Goal: Transaction & Acquisition: Obtain resource

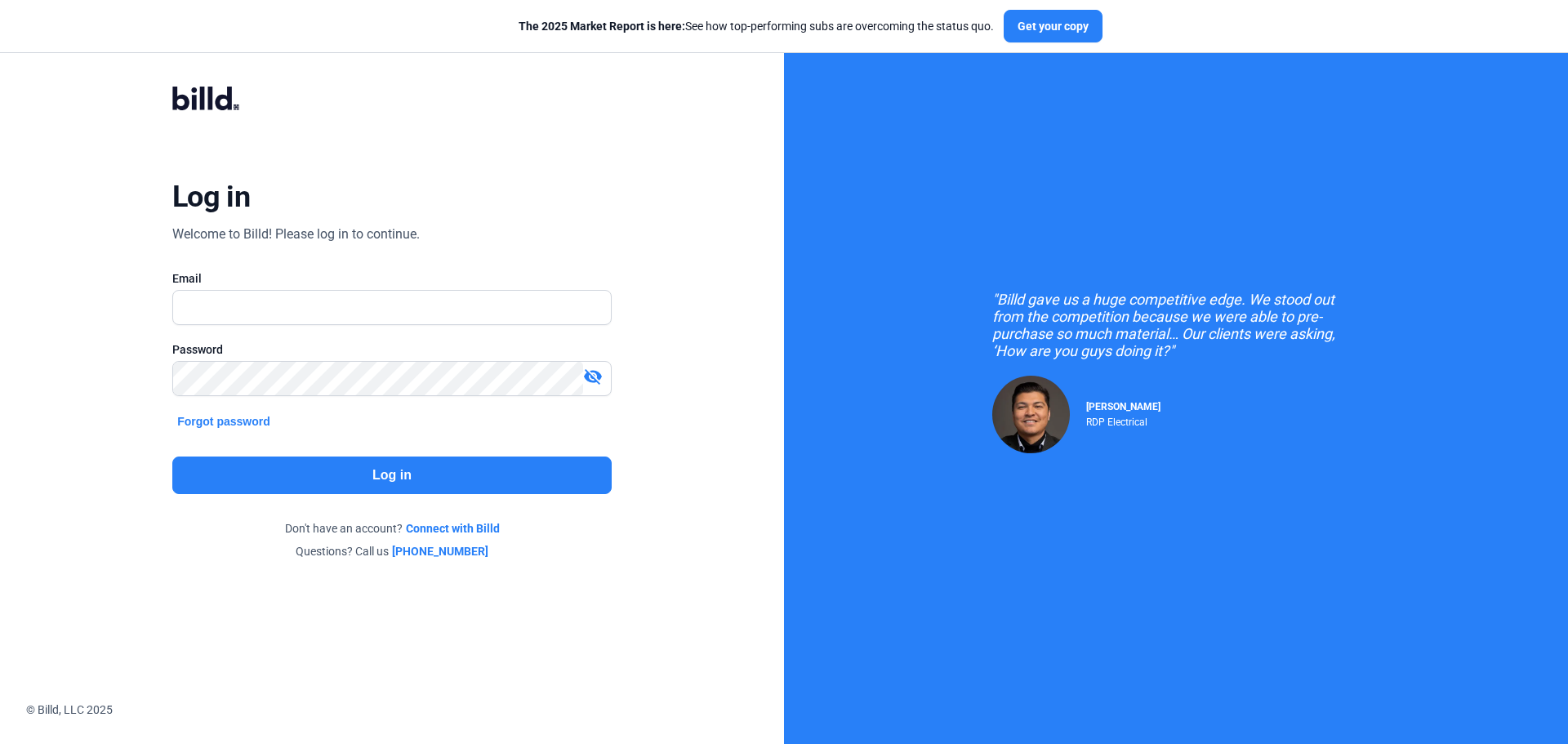
type input "[EMAIL_ADDRESS][DOMAIN_NAME]"
click at [593, 379] on mat-icon "visibility_off" at bounding box center [593, 376] width 19 height 19
click at [398, 473] on button "Log in" at bounding box center [392, 475] width 440 height 38
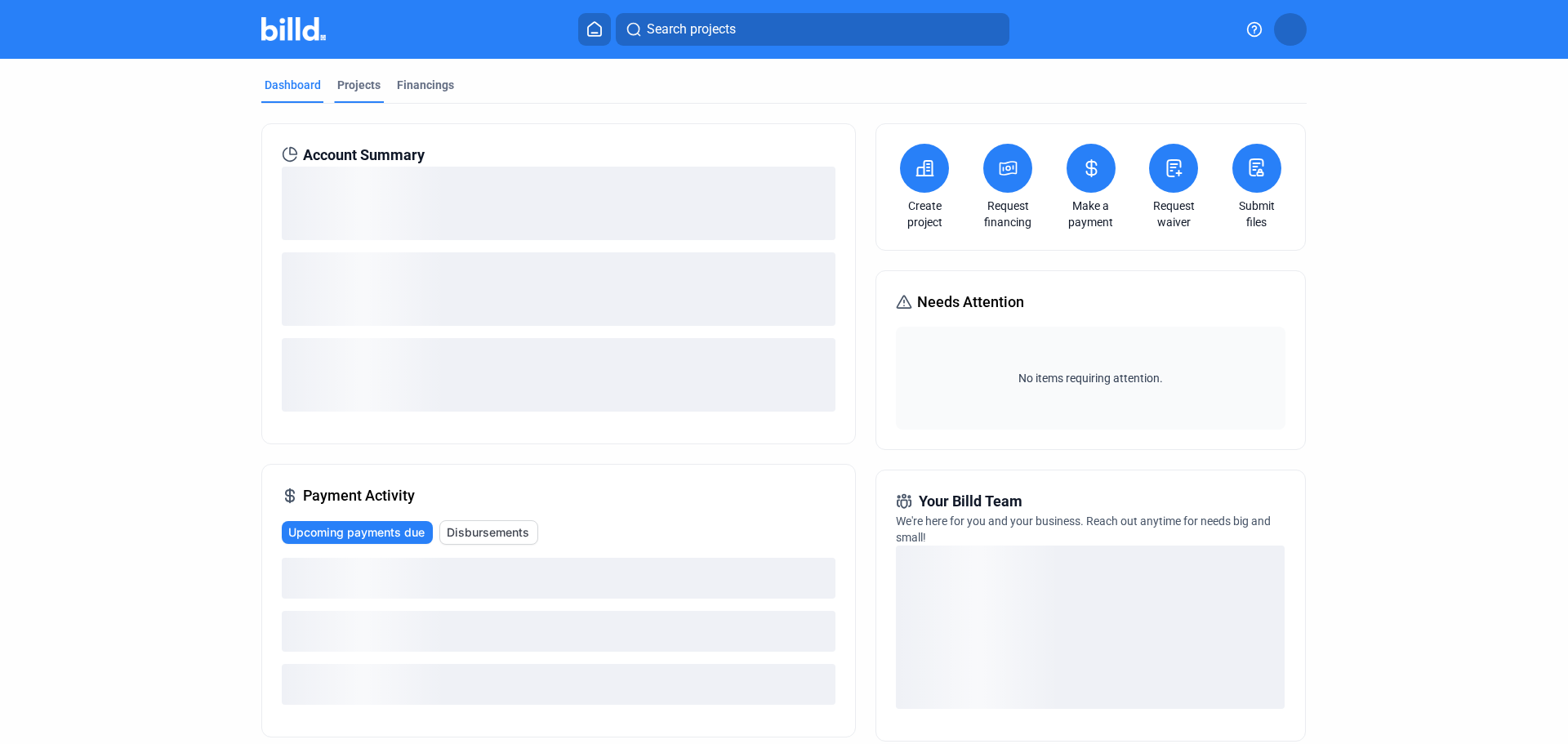
click at [360, 84] on div "Projects" at bounding box center [358, 84] width 43 height 17
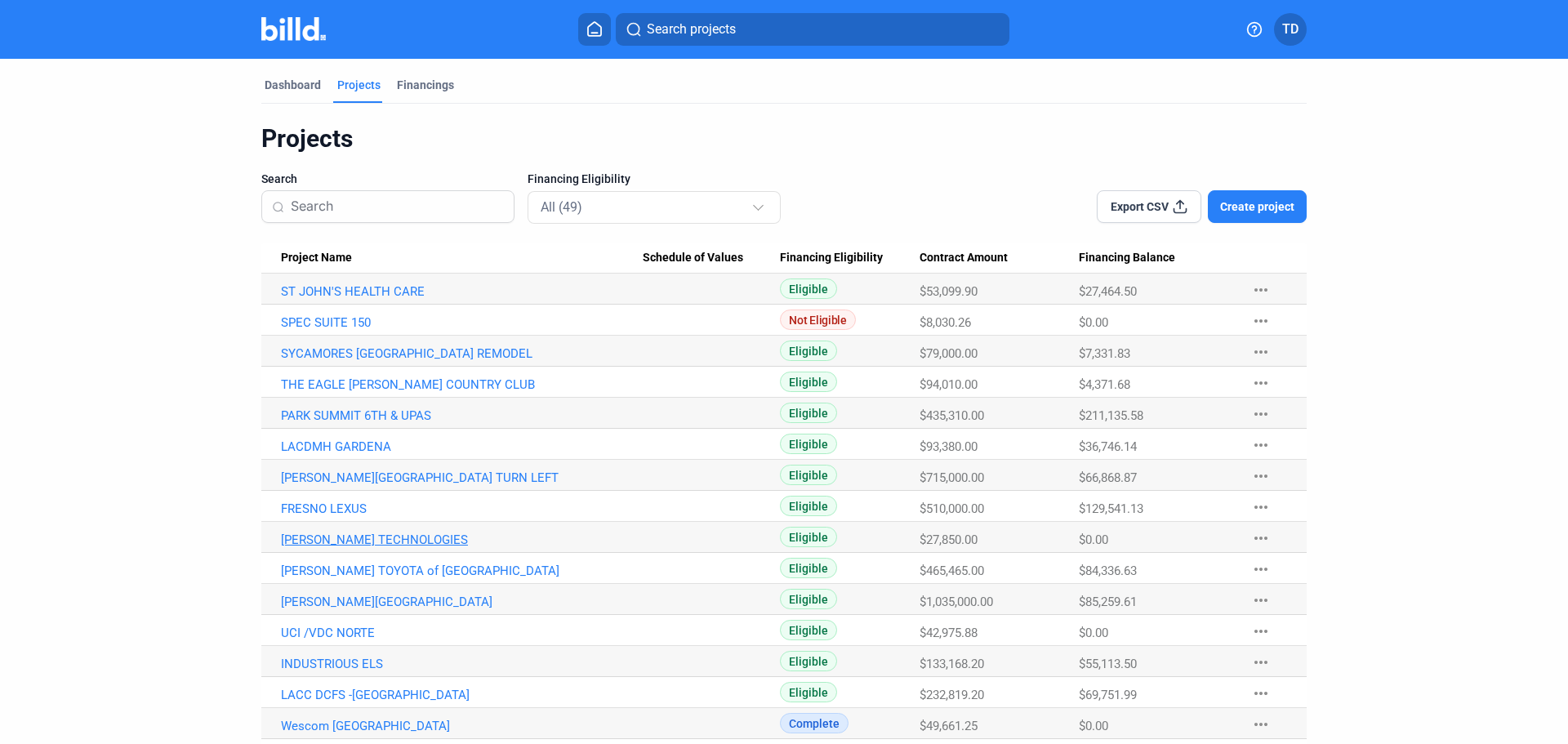
scroll to position [164, 0]
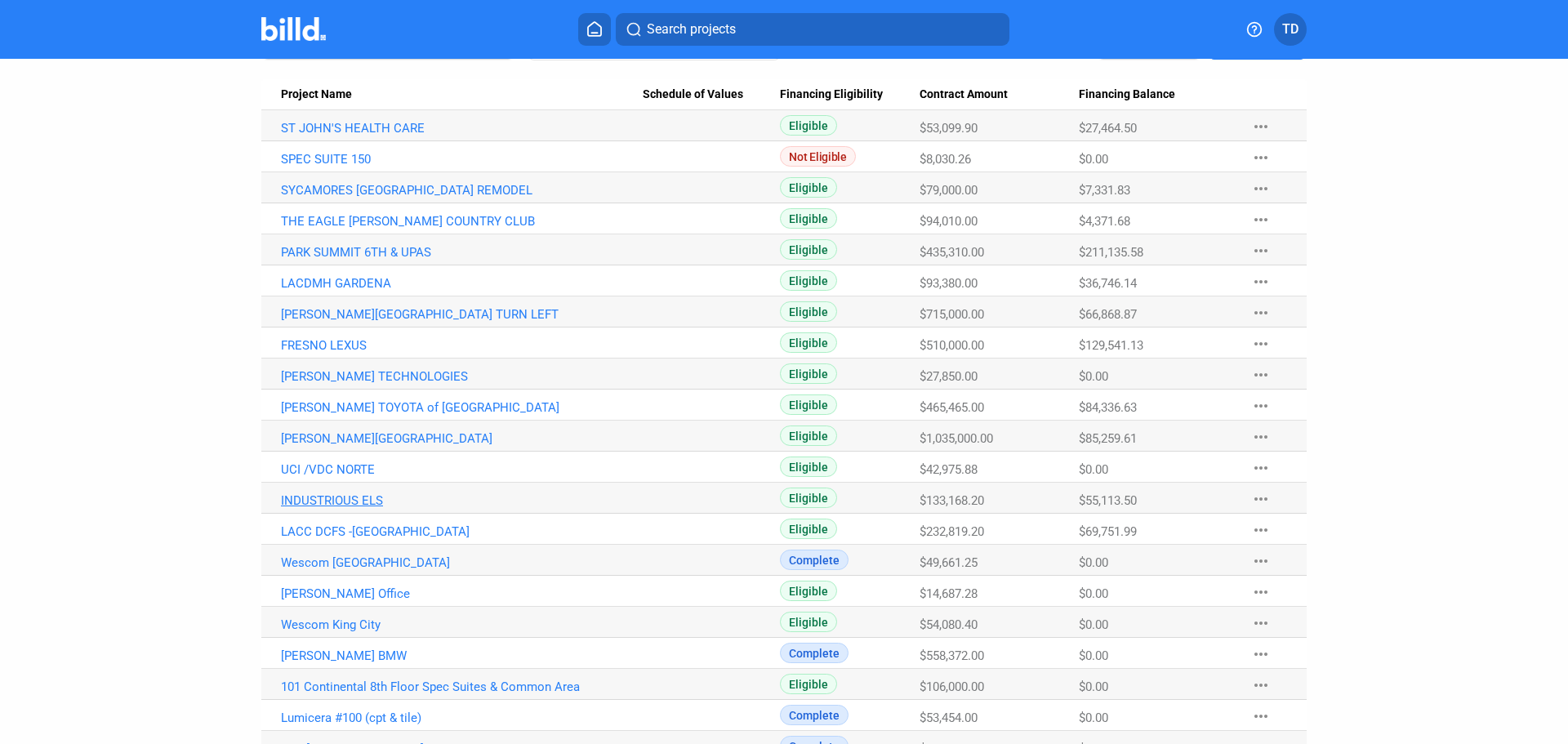
click at [354, 500] on link "INDUSTRIOUS ELS" at bounding box center [461, 500] width 361 height 15
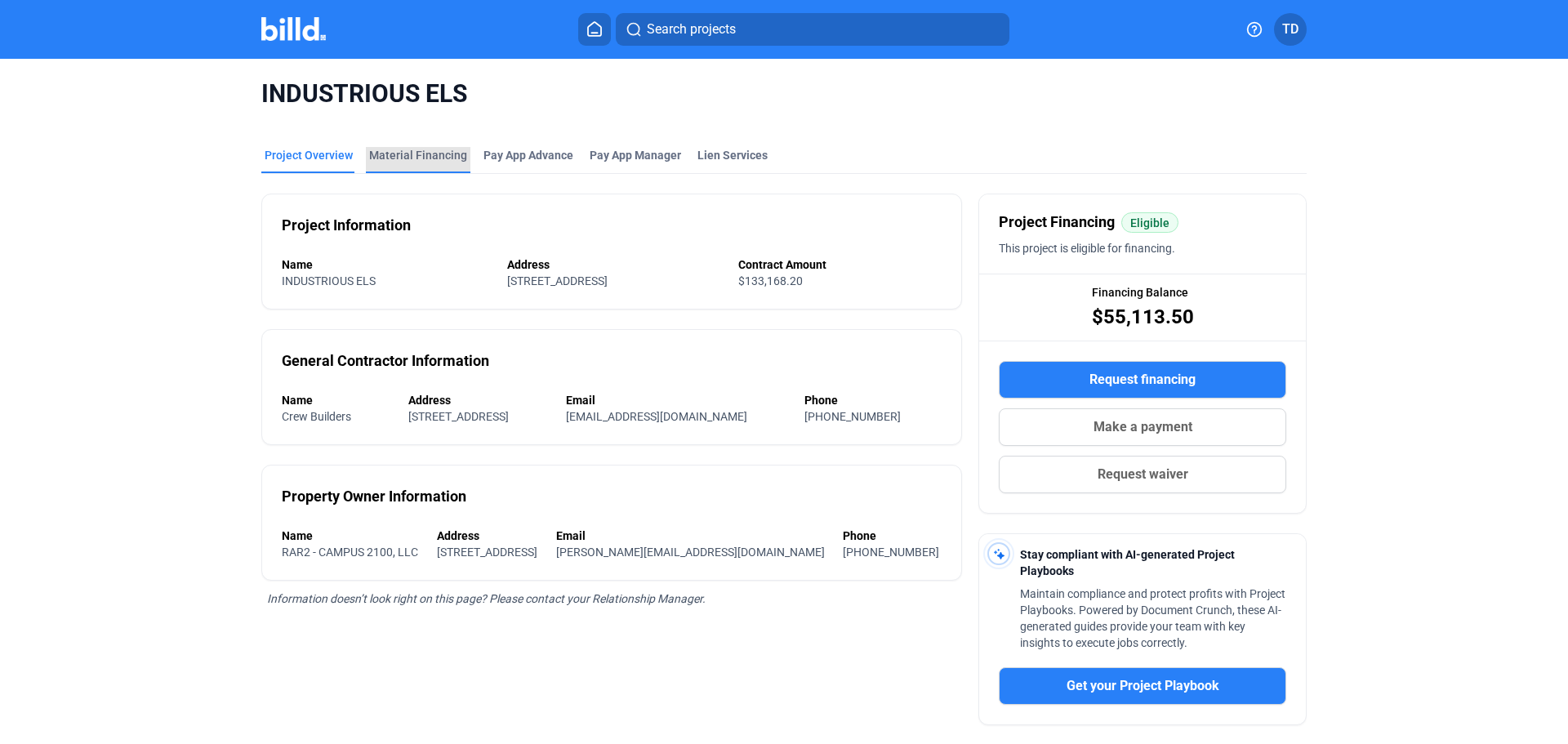
click at [436, 153] on div "Material Financing" at bounding box center [418, 155] width 98 height 17
